Goal: Information Seeking & Learning: Learn about a topic

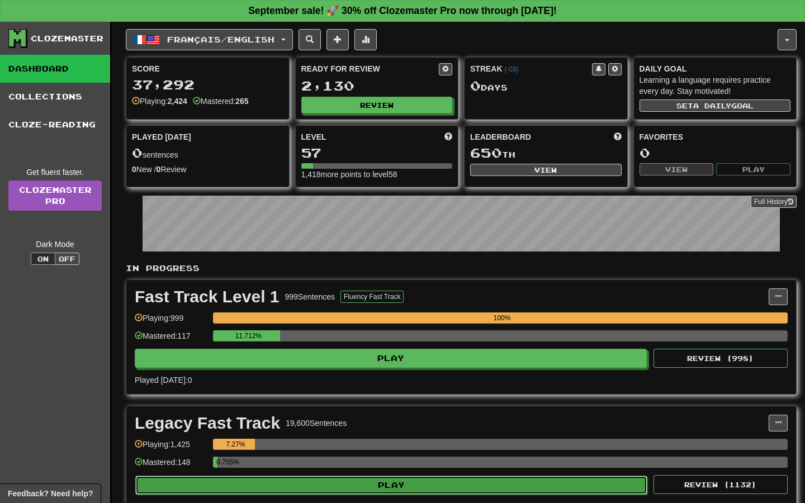
click at [367, 485] on button "Play" at bounding box center [391, 485] width 512 height 19
select select "**"
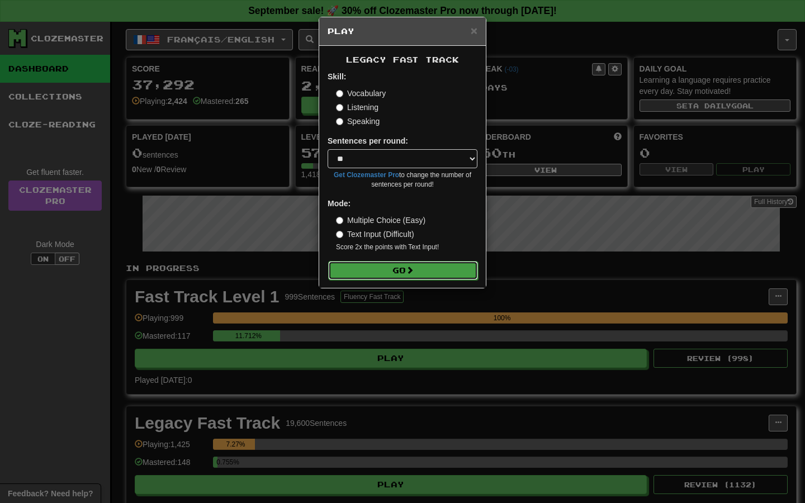
click at [425, 276] on button "Go" at bounding box center [403, 270] width 150 height 19
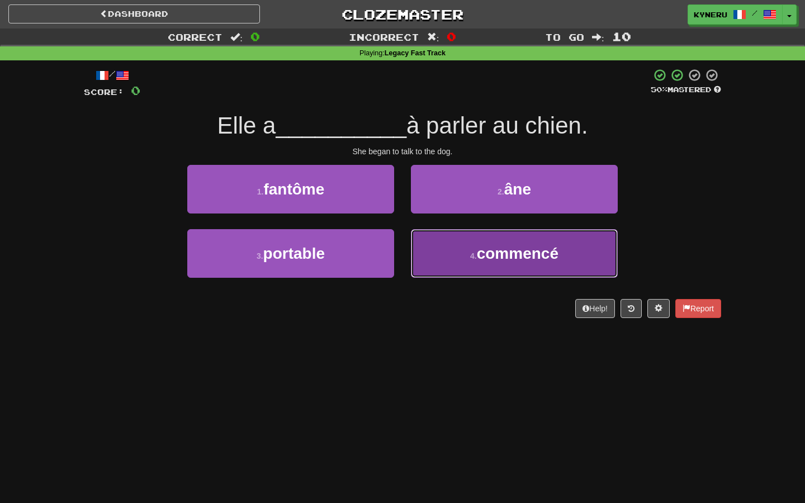
click at [442, 261] on button "4 . commencé" at bounding box center [514, 253] width 207 height 49
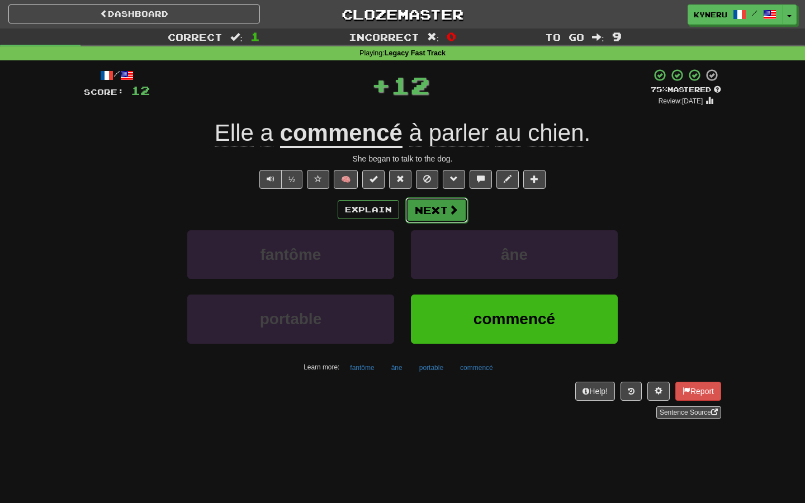
click at [437, 211] on button "Next" at bounding box center [436, 210] width 63 height 26
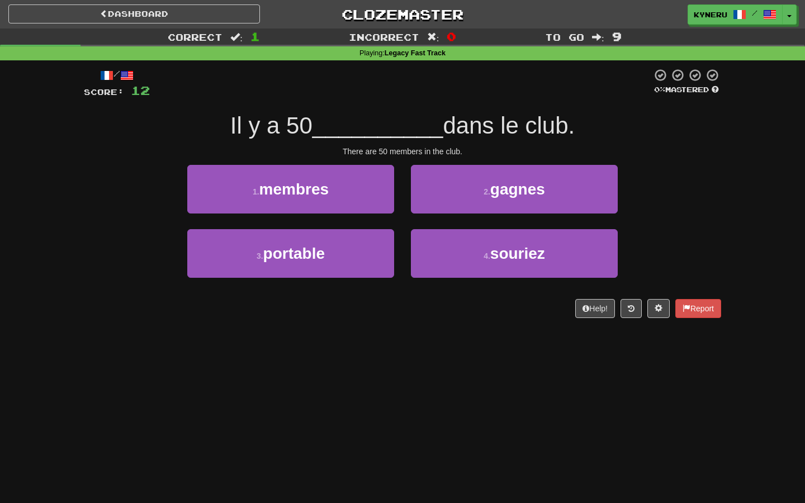
click at [291, 364] on div "Dashboard Clozemaster Kyneru / Toggle Dropdown Dashboard Leaderboard Activity F…" at bounding box center [402, 251] width 805 height 503
click at [306, 373] on div "Dashboard Clozemaster Kyneru / Toggle Dropdown Dashboard Leaderboard Activity F…" at bounding box center [402, 251] width 805 height 503
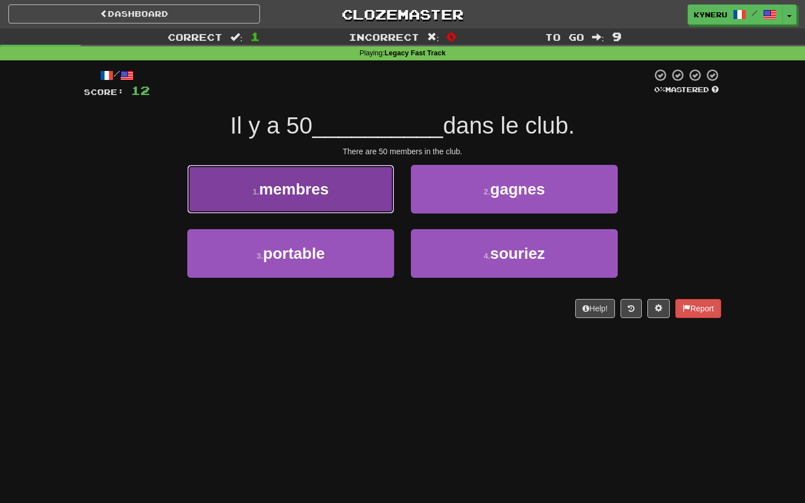
click at [295, 195] on span "membres" at bounding box center [294, 189] width 70 height 17
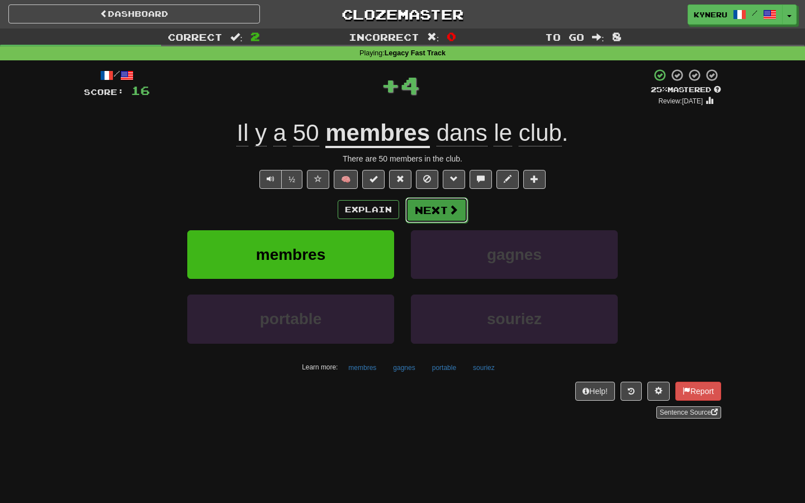
click at [438, 220] on button "Next" at bounding box center [436, 210] width 63 height 26
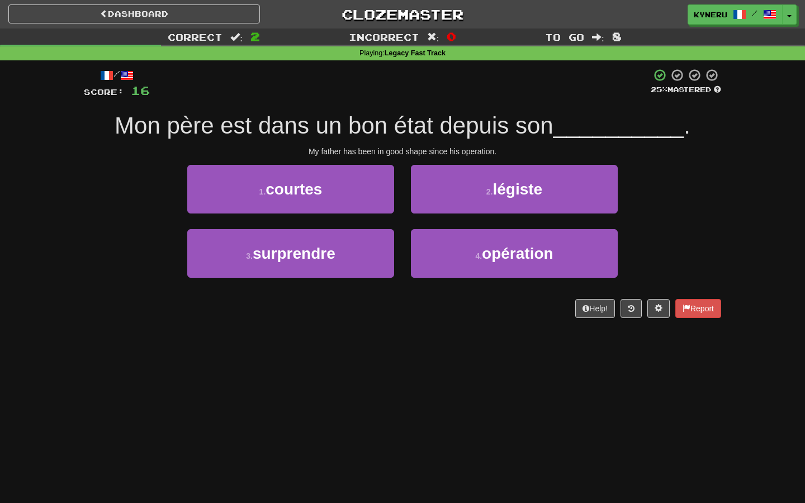
click at [422, 361] on div "Dashboard Clozemaster Kyneru / Toggle Dropdown Dashboard Leaderboard Activity F…" at bounding box center [402, 251] width 805 height 503
click at [432, 361] on div "Dashboard Clozemaster Kyneru / Toggle Dropdown Dashboard Leaderboard Activity F…" at bounding box center [402, 251] width 805 height 503
click at [436, 356] on div "Dashboard Clozemaster Kyneru / Toggle Dropdown Dashboard Leaderboard Activity F…" at bounding box center [402, 251] width 805 height 503
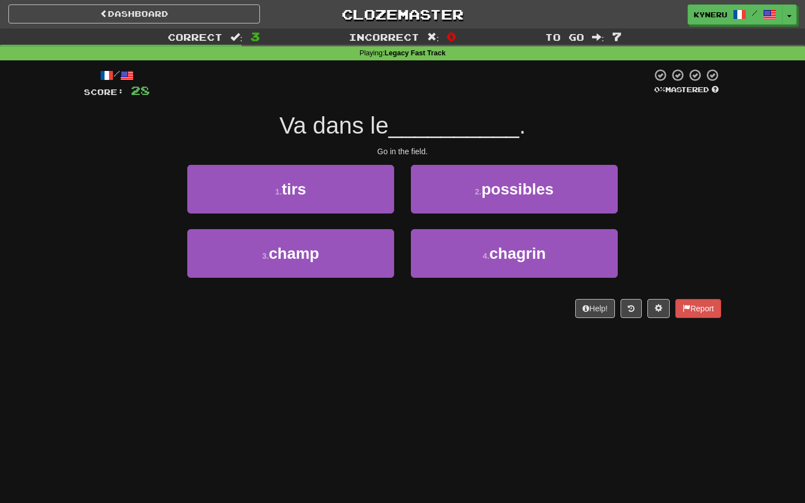
click at [342, 333] on div "/ Score: 28 0 % Mastered Va dans le __________ . Go in the field. 1 . tirs 2 . …" at bounding box center [402, 196] width 637 height 273
click at [325, 392] on div "Dashboard Clozemaster Kyneru / Toggle Dropdown Dashboard Leaderboard Activity F…" at bounding box center [402, 251] width 805 height 503
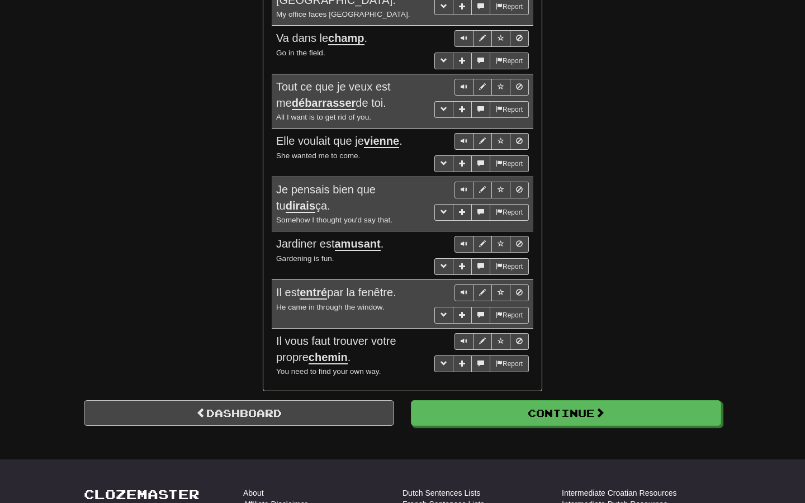
scroll to position [816, 0]
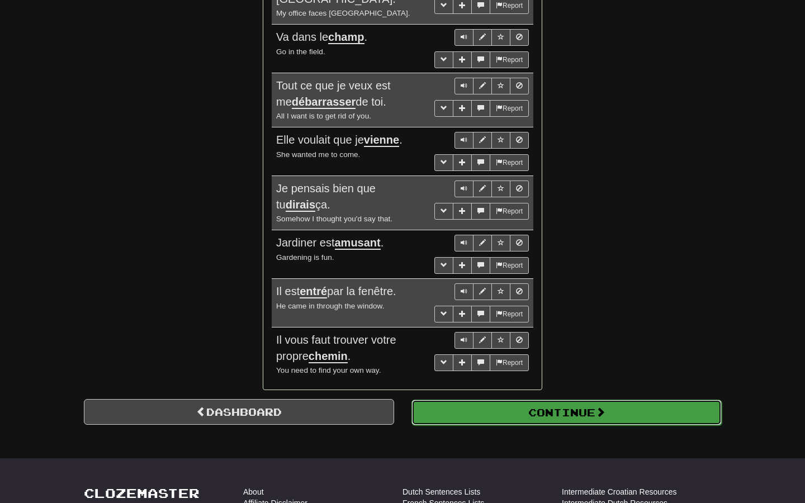
click at [553, 400] on button "Continue" at bounding box center [566, 413] width 310 height 26
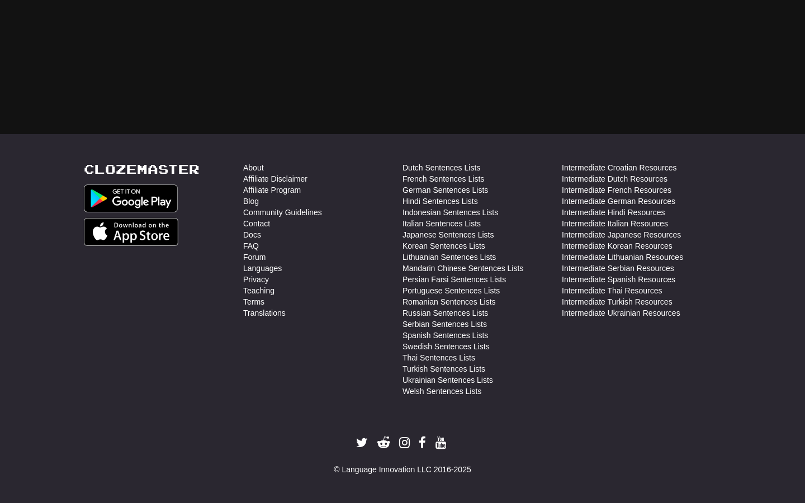
scroll to position [0, 0]
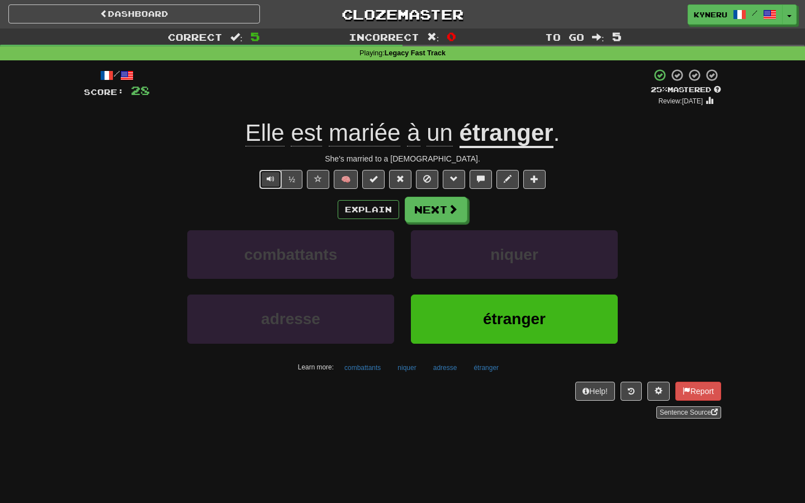
click at [267, 185] on button "Text-to-speech controls" at bounding box center [270, 179] width 22 height 19
click at [112, 368] on div "Learn more: combattants niquer adresse étranger" at bounding box center [402, 367] width 654 height 17
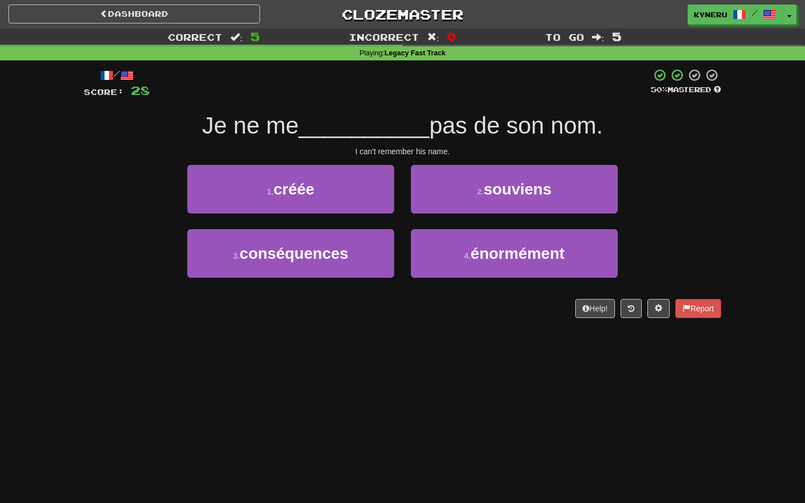
click at [150, 372] on div "Dashboard Clozemaster Kyneru / Toggle Dropdown Dashboard Leaderboard Activity F…" at bounding box center [402, 251] width 805 height 503
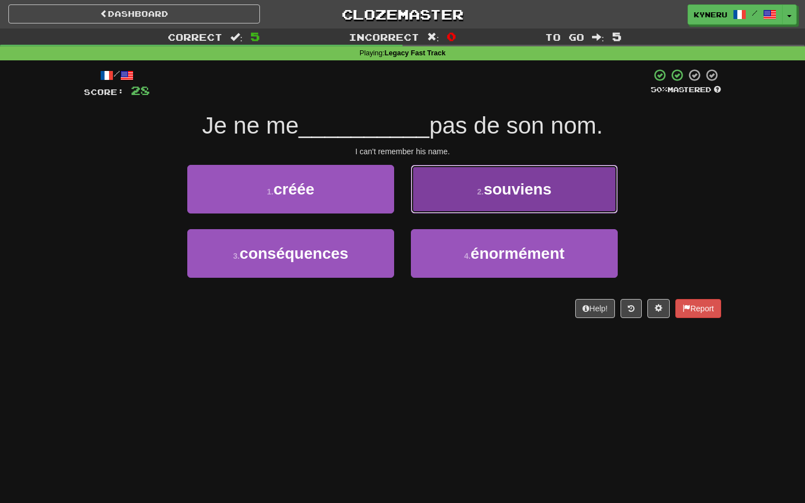
click at [519, 196] on span "souviens" at bounding box center [518, 189] width 68 height 17
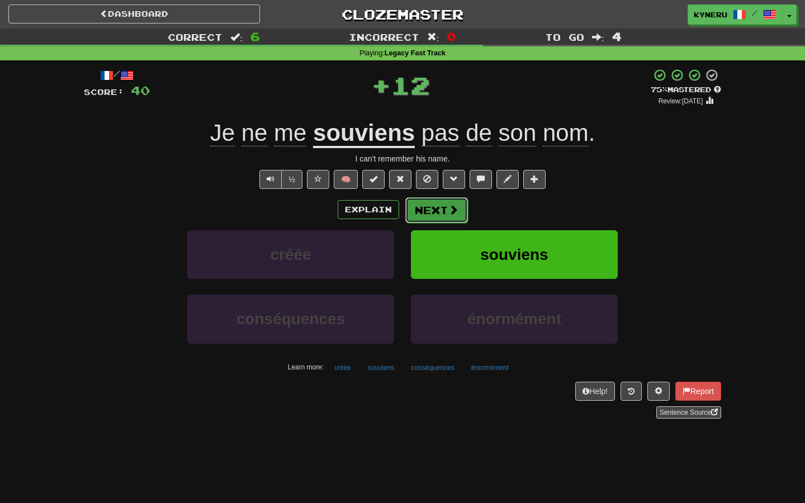
click at [417, 212] on button "Next" at bounding box center [436, 210] width 63 height 26
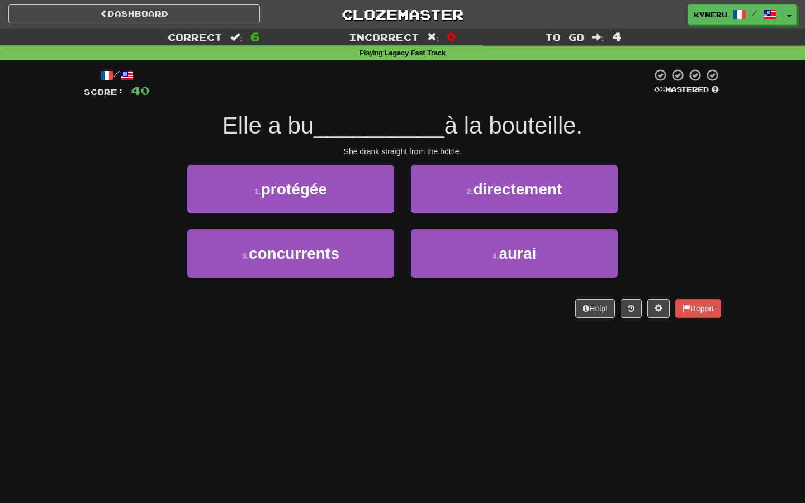
click at [410, 342] on div "Dashboard Clozemaster Kyneru / Toggle Dropdown Dashboard Leaderboard Activity F…" at bounding box center [402, 251] width 805 height 503
click at [405, 347] on div "Dashboard Clozemaster Kyneru / Toggle Dropdown Dashboard Leaderboard Activity F…" at bounding box center [402, 251] width 805 height 503
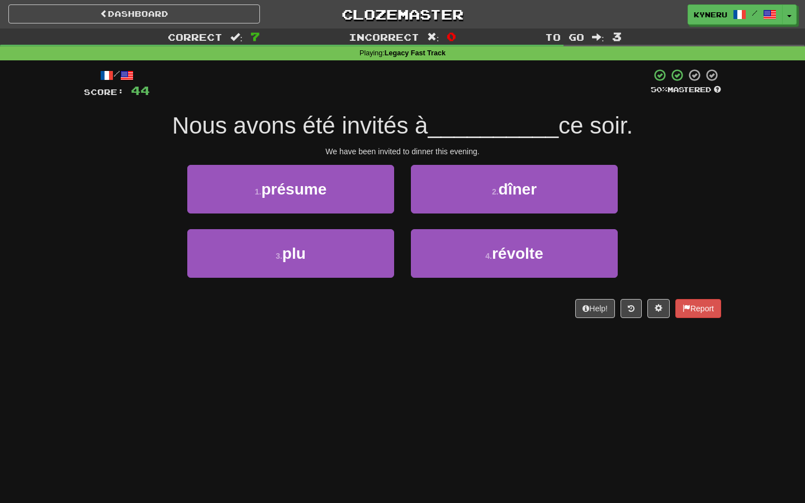
click at [395, 364] on div "Dashboard Clozemaster Kyneru / Toggle Dropdown Dashboard Leaderboard Activity F…" at bounding box center [402, 251] width 805 height 503
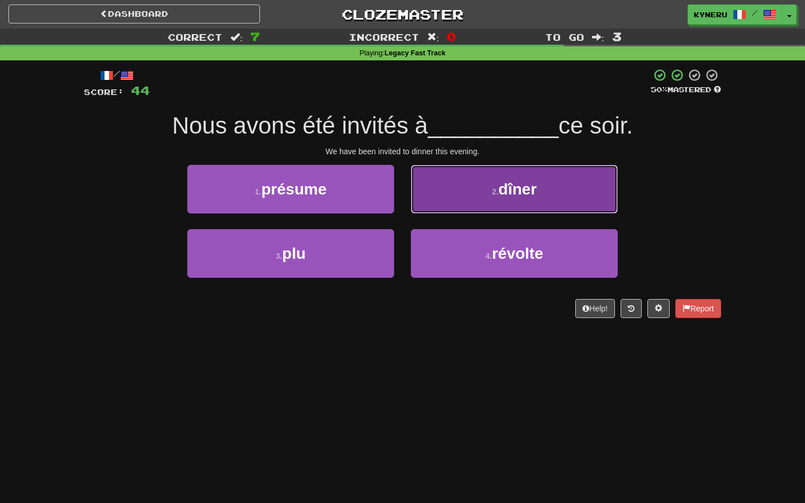
click at [508, 194] on span "dîner" at bounding box center [518, 189] width 38 height 17
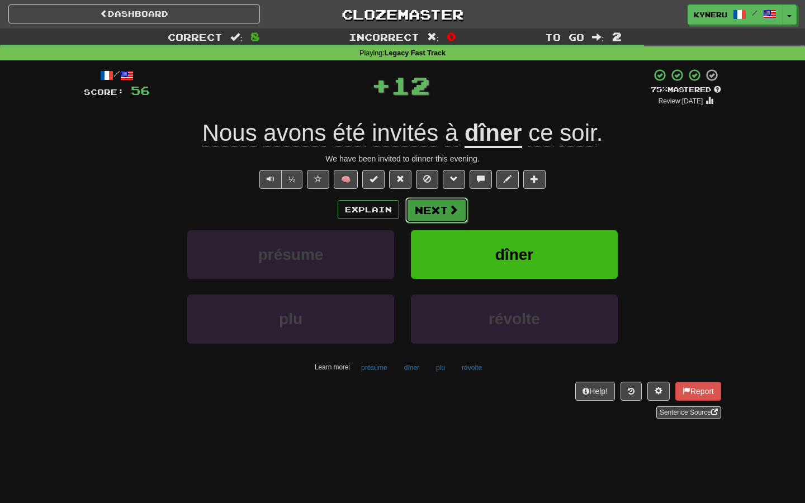
click at [433, 211] on button "Next" at bounding box center [436, 210] width 63 height 26
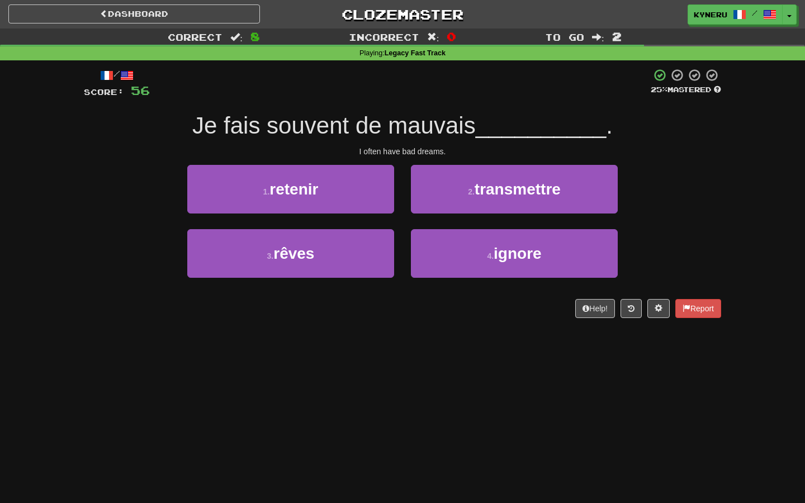
click at [400, 352] on div "Dashboard Clozemaster Kyneru / Toggle Dropdown Dashboard Leaderboard Activity F…" at bounding box center [402, 251] width 805 height 503
click at [399, 354] on div "Dashboard Clozemaster Kyneru / Toggle Dropdown Dashboard Leaderboard Activity F…" at bounding box center [402, 251] width 805 height 503
click at [398, 354] on div "Dashboard Clozemaster Kyneru / Toggle Dropdown Dashboard Leaderboard Activity F…" at bounding box center [402, 251] width 805 height 503
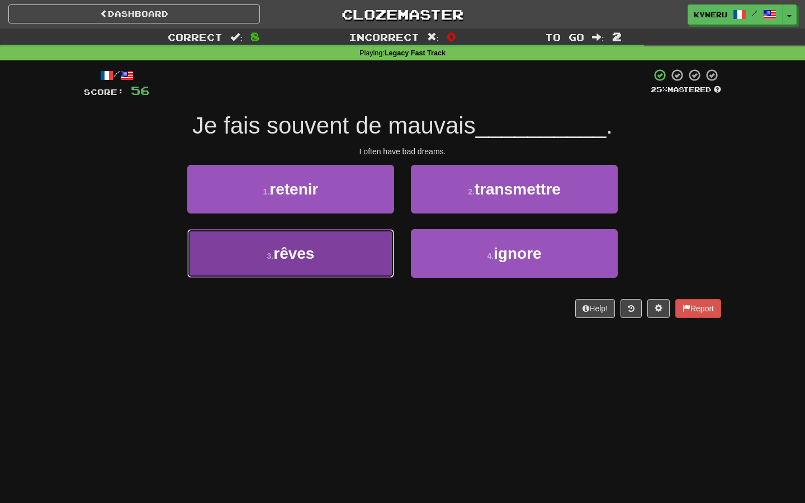
click at [360, 249] on button "3 . rêves" at bounding box center [290, 253] width 207 height 49
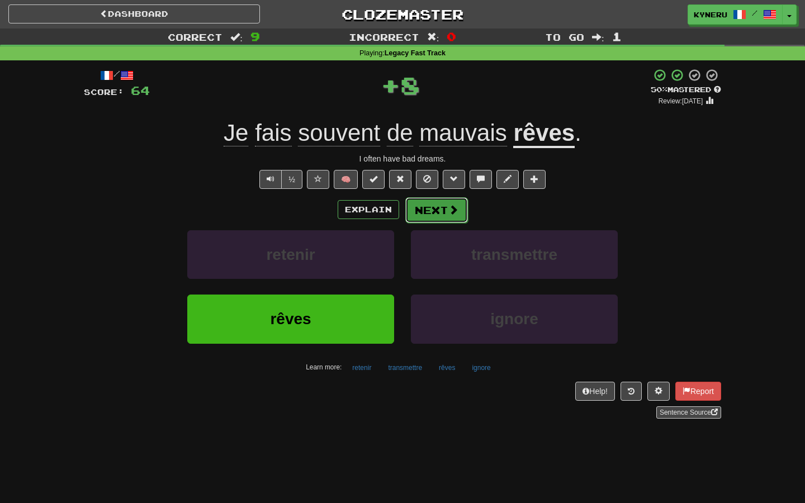
click at [429, 209] on button "Next" at bounding box center [436, 210] width 63 height 26
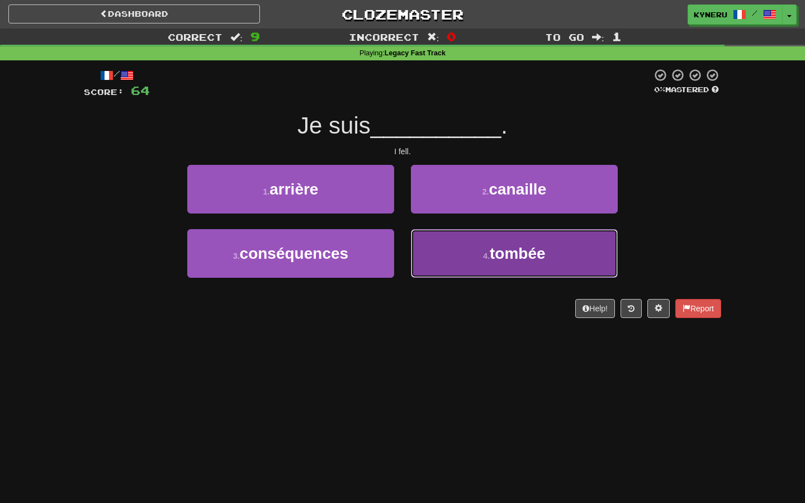
click at [463, 249] on button "4 . tombée" at bounding box center [514, 253] width 207 height 49
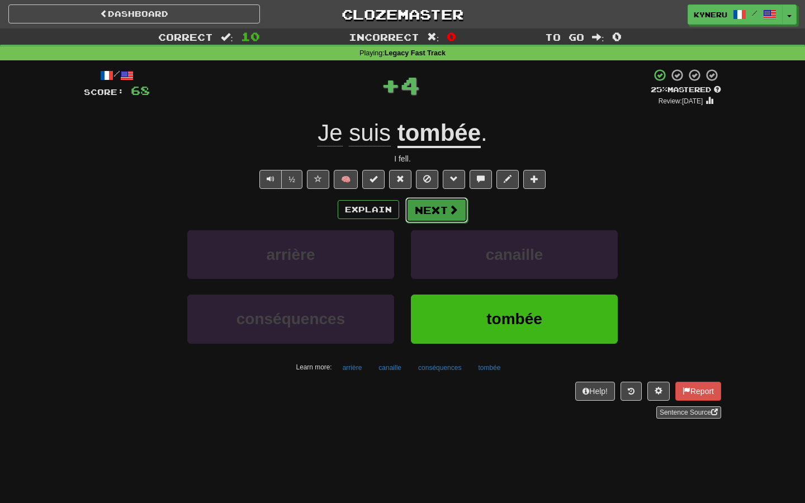
click at [449, 201] on button "Next" at bounding box center [436, 210] width 63 height 26
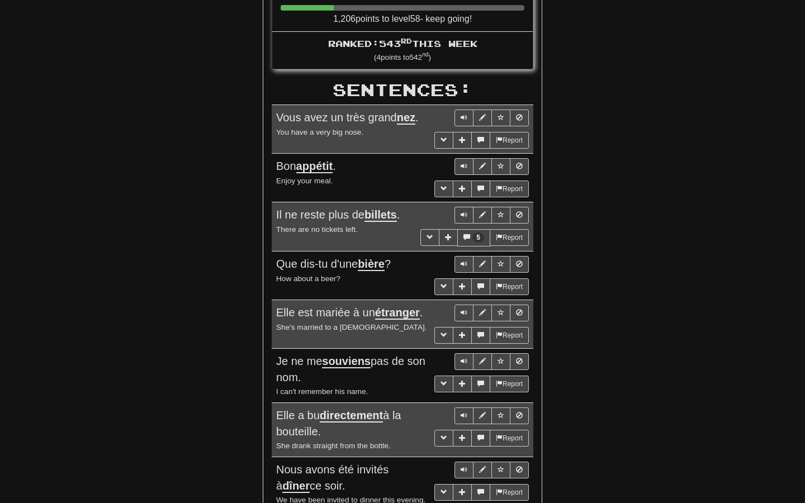
scroll to position [572, 0]
